Goal: Task Accomplishment & Management: Complete application form

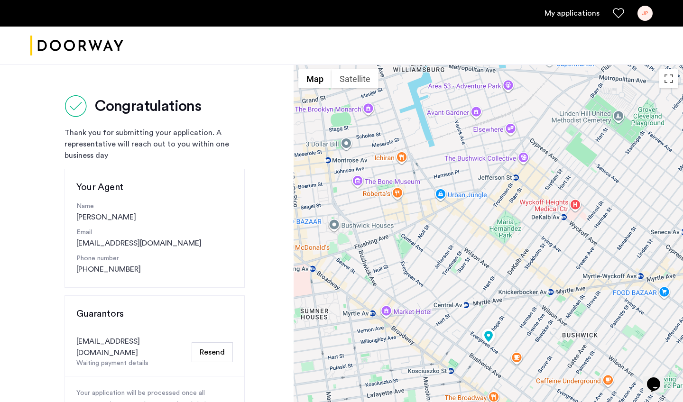
click at [643, 7] on div "JP" at bounding box center [644, 13] width 15 height 15
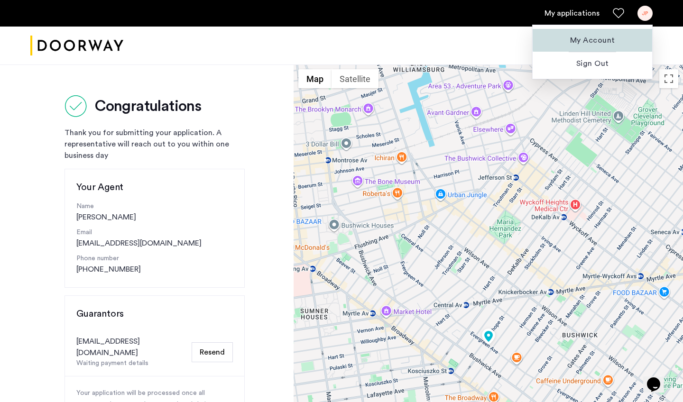
click at [612, 38] on span "My Account" at bounding box center [592, 40] width 104 height 11
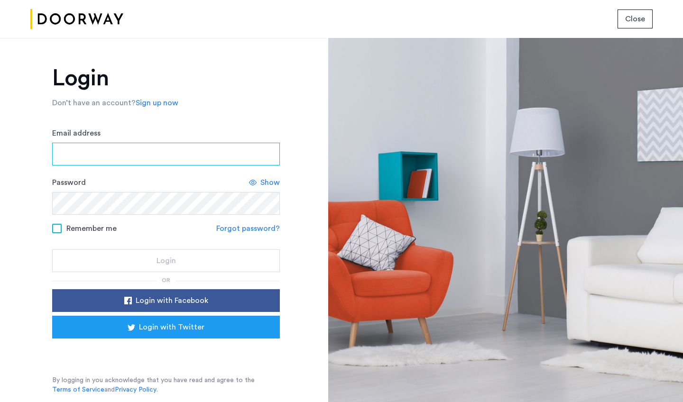
type input "**********"
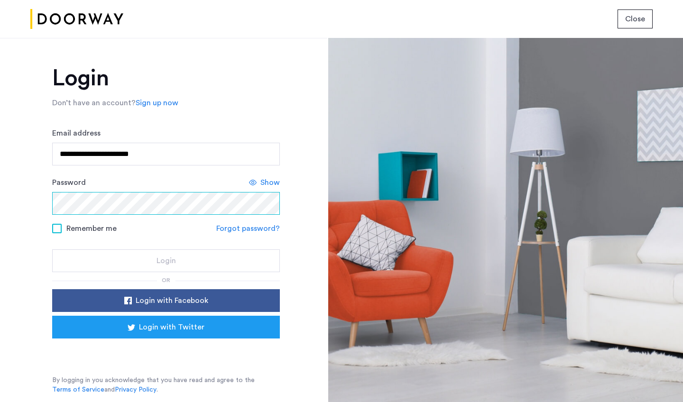
click at [166, 261] on button "Login" at bounding box center [166, 260] width 228 height 23
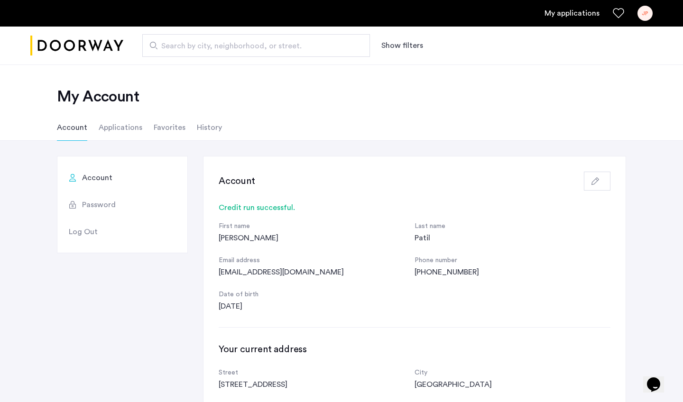
click at [608, 178] on button "button" at bounding box center [597, 181] width 27 height 19
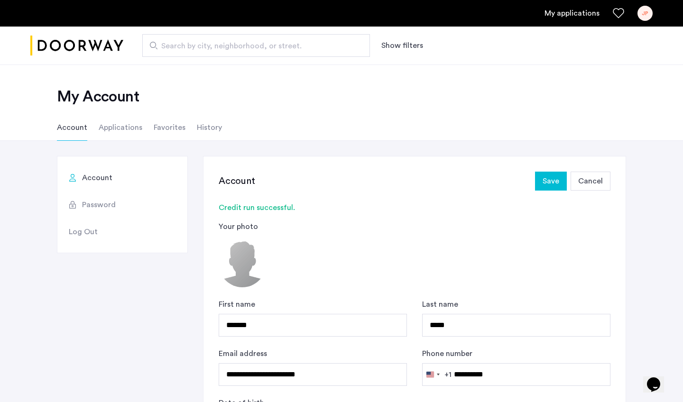
click at [593, 184] on span "Cancel" at bounding box center [590, 180] width 25 height 11
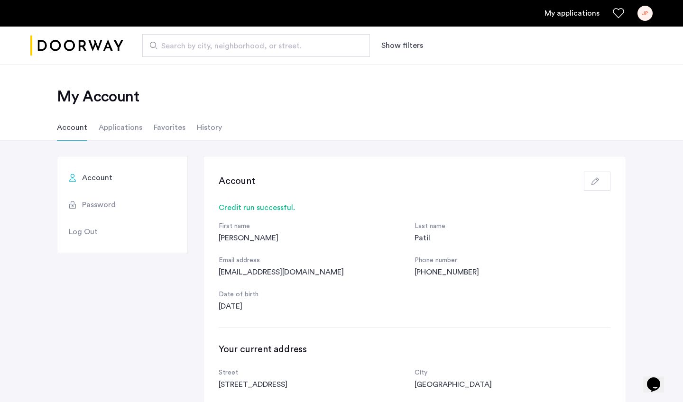
click at [580, 8] on link "My applications" at bounding box center [571, 13] width 55 height 11
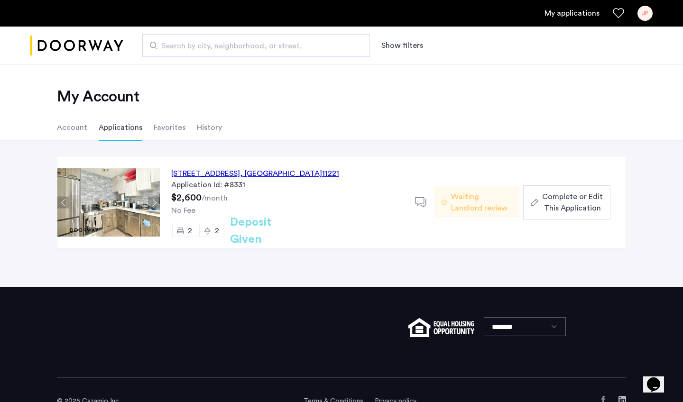
click at [571, 203] on span "Complete or Edit This Application" at bounding box center [572, 202] width 61 height 23
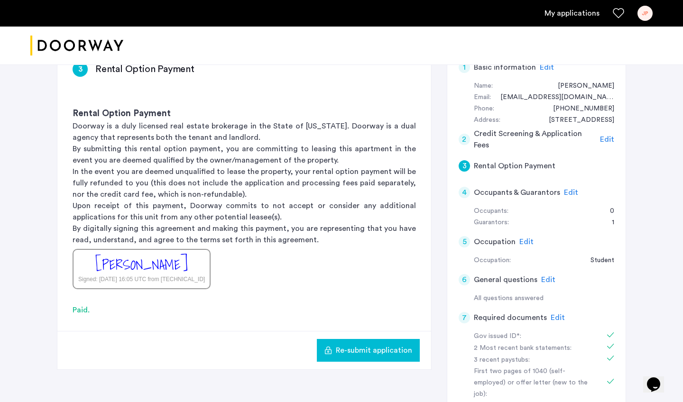
scroll to position [168, 0]
click at [567, 192] on span "Edit" at bounding box center [571, 193] width 14 height 8
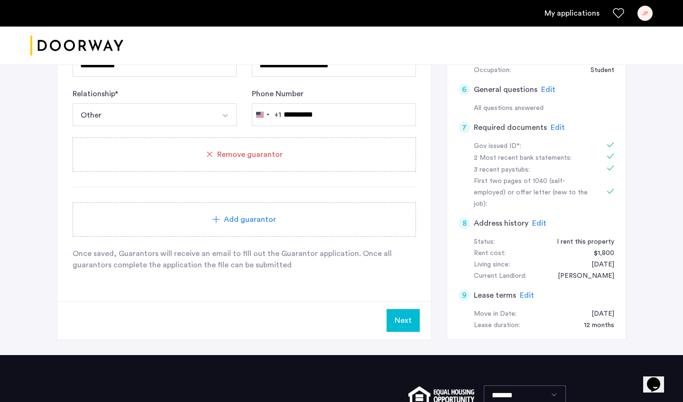
scroll to position [359, 0]
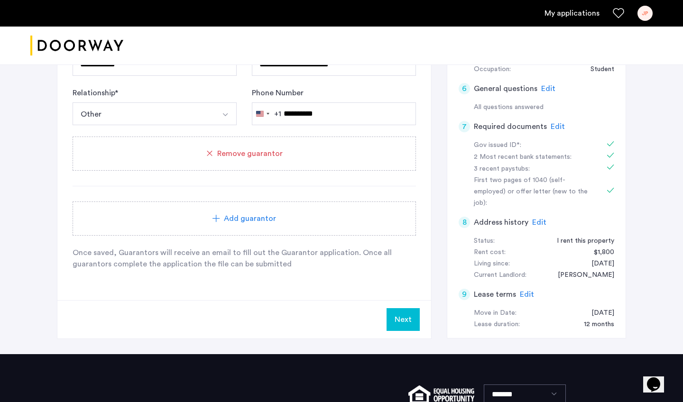
click at [275, 231] on div "Add guarantor" at bounding box center [244, 219] width 343 height 34
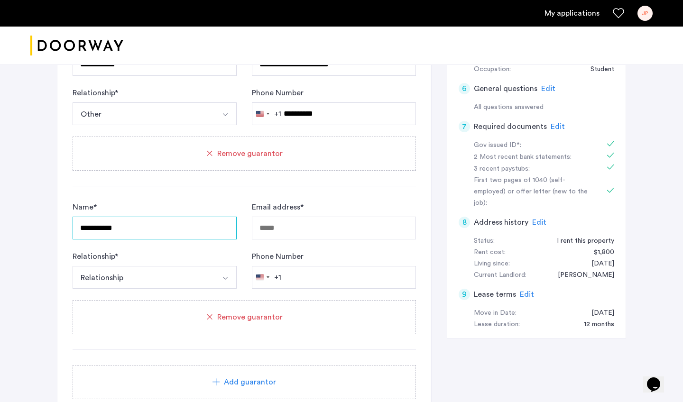
type input "**********"
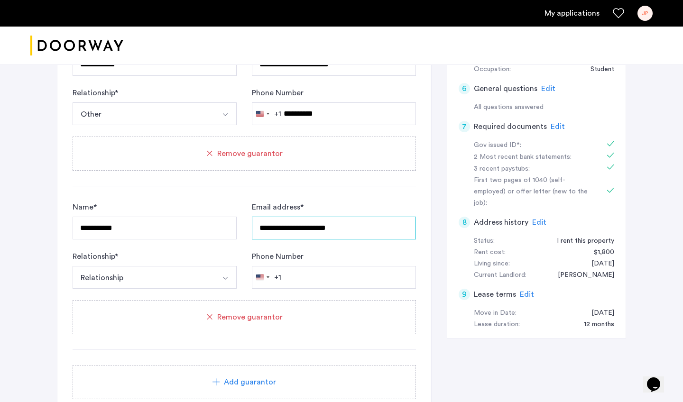
type input "**********"
click at [198, 275] on button "Relationship" at bounding box center [144, 277] width 142 height 23
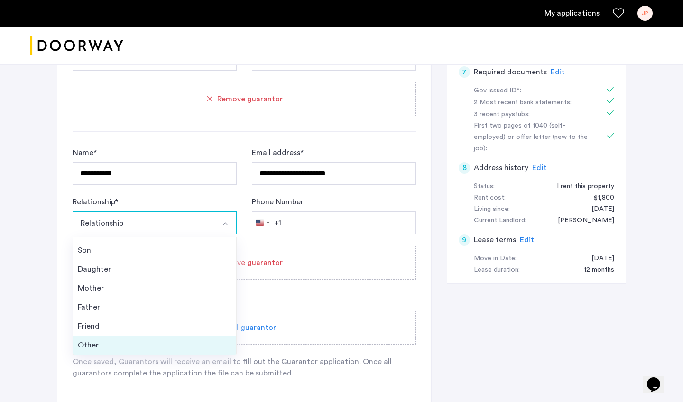
scroll to position [34, 0]
click at [147, 341] on div "Other" at bounding box center [155, 345] width 154 height 11
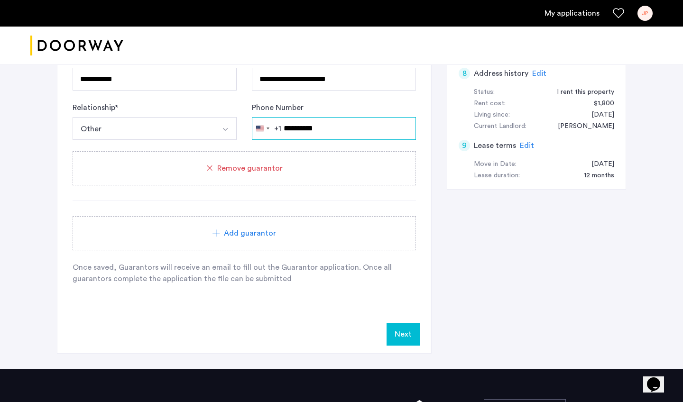
scroll to position [532, 0]
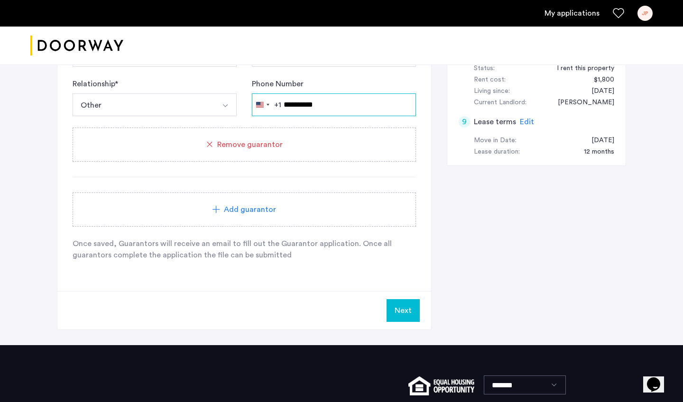
type input "**********"
click at [403, 312] on button "Next" at bounding box center [402, 310] width 33 height 23
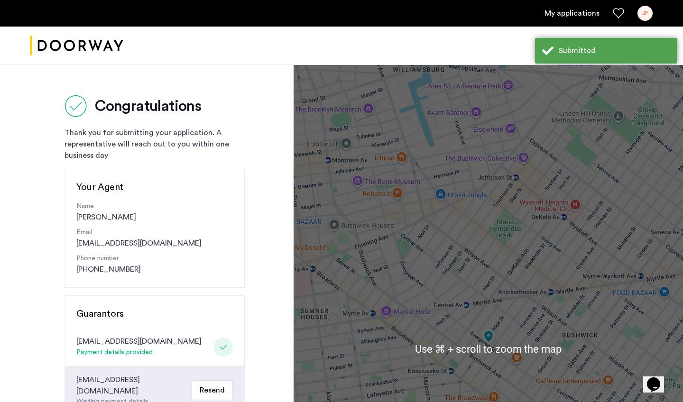
scroll to position [13, 0]
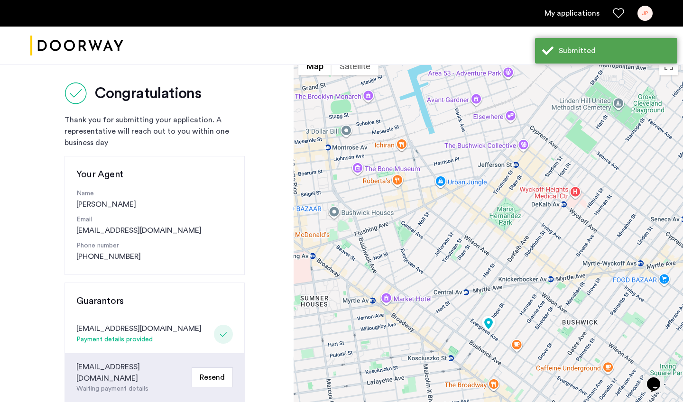
click at [584, 12] on link "My applications" at bounding box center [571, 13] width 55 height 11
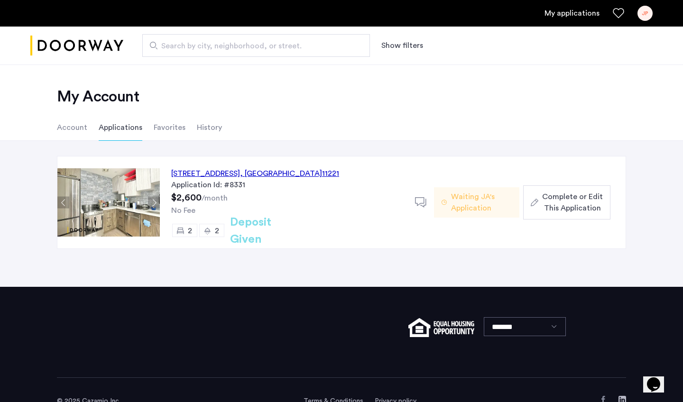
click at [551, 212] on span "Complete or Edit This Application" at bounding box center [572, 202] width 61 height 23
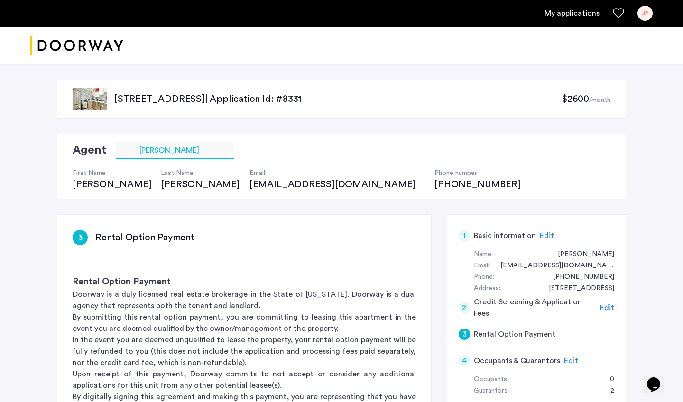
click at [645, 14] on div "JP" at bounding box center [644, 13] width 15 height 15
click at [645, 15] on div at bounding box center [341, 201] width 683 height 402
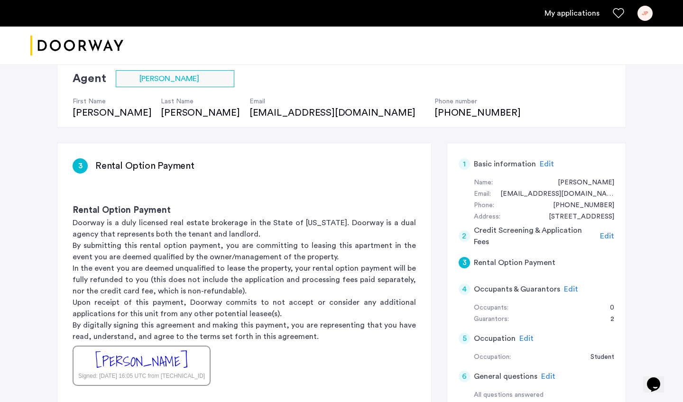
scroll to position [83, 0]
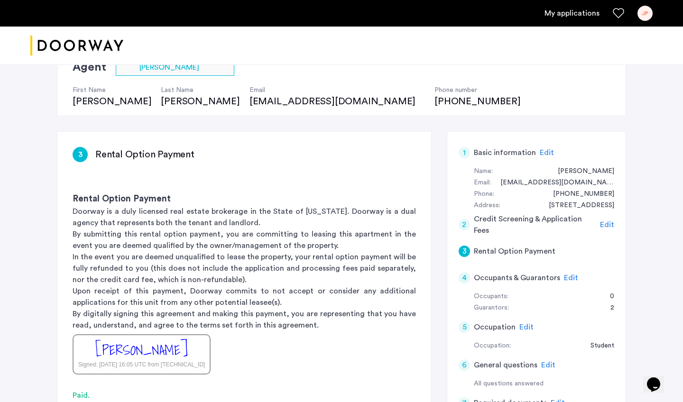
click at [569, 279] on span "Edit" at bounding box center [571, 278] width 14 height 8
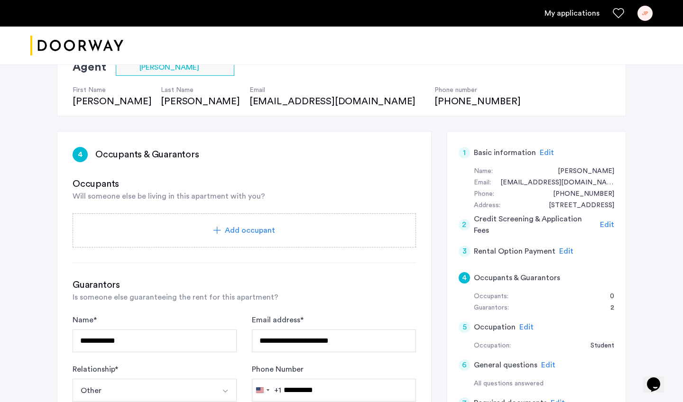
type input "**********"
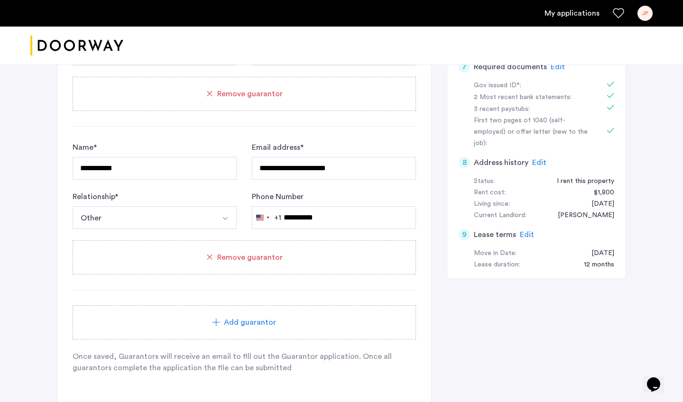
scroll to position [420, 0]
